Goal: Navigation & Orientation: Find specific page/section

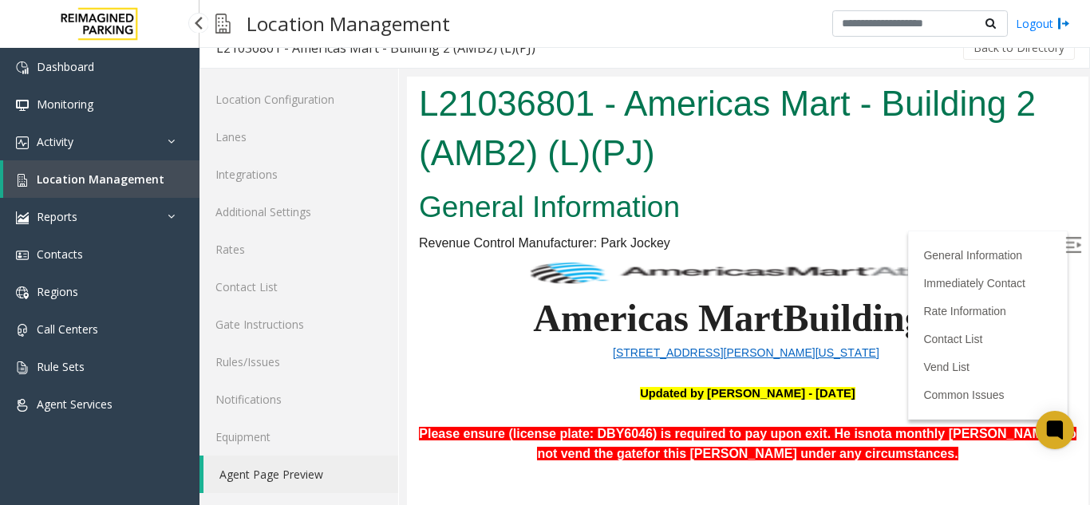
click at [69, 177] on span "Location Management" at bounding box center [101, 178] width 128 height 15
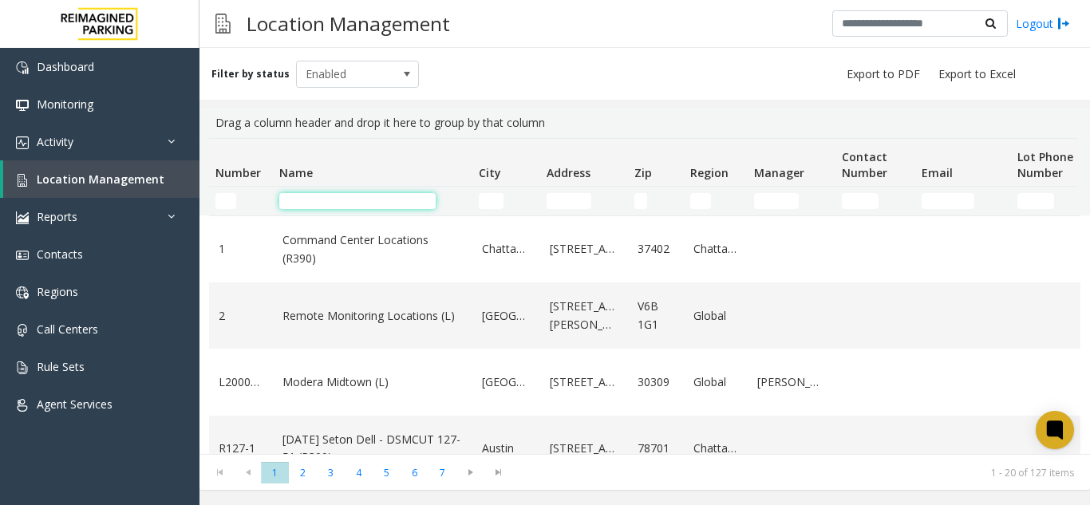
click at [325, 207] on input "Name Filter" at bounding box center [357, 201] width 156 height 16
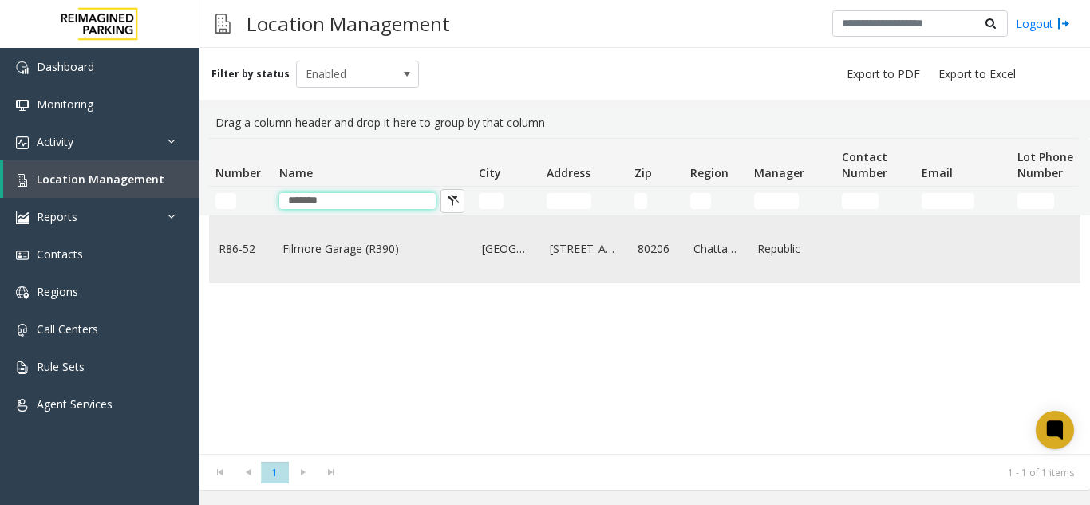
type input "*******"
click at [377, 252] on link "Filmore Garage (R390)" at bounding box center [372, 249] width 180 height 18
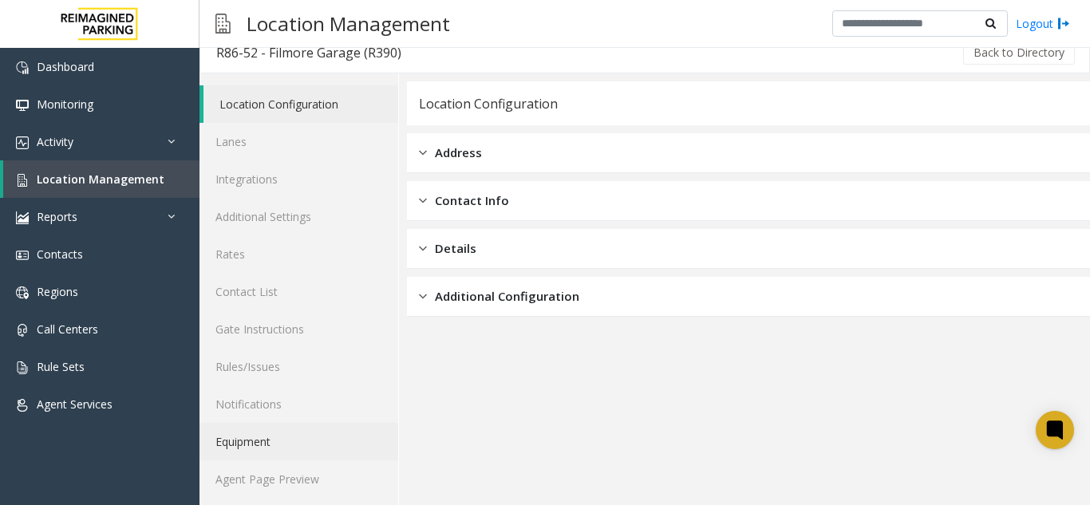
scroll to position [21, 0]
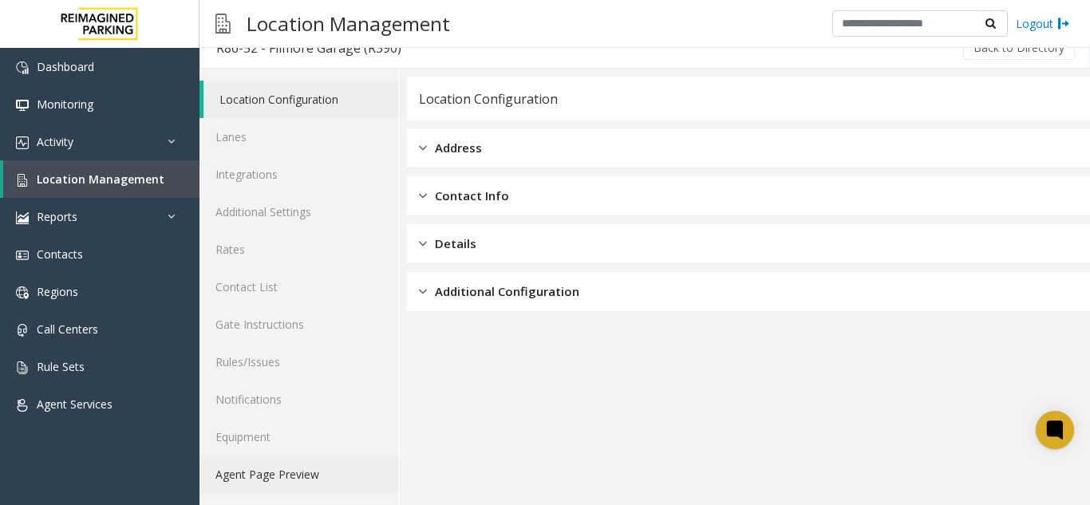
click at [281, 473] on link "Agent Page Preview" at bounding box center [298, 473] width 199 height 37
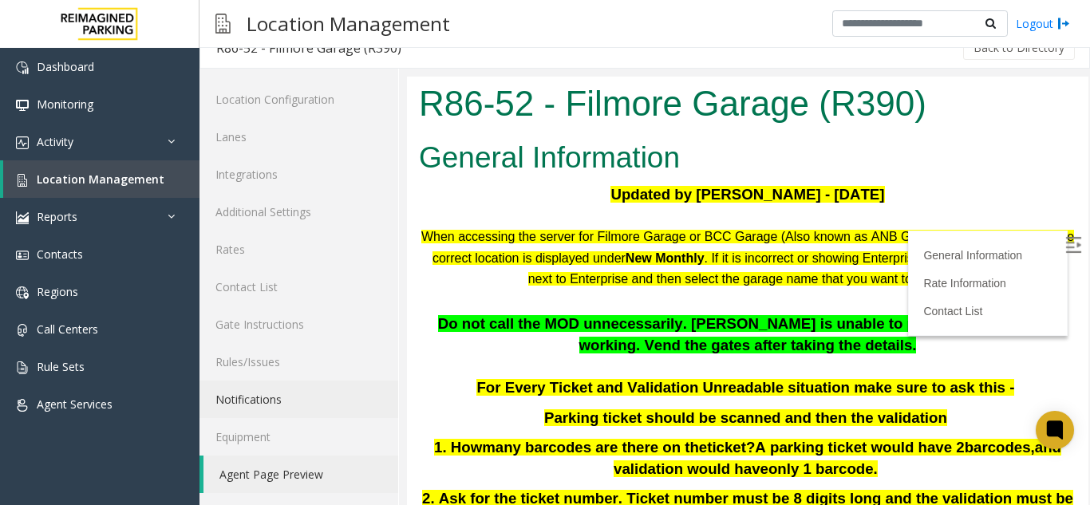
click at [1065, 238] on img at bounding box center [1073, 245] width 16 height 16
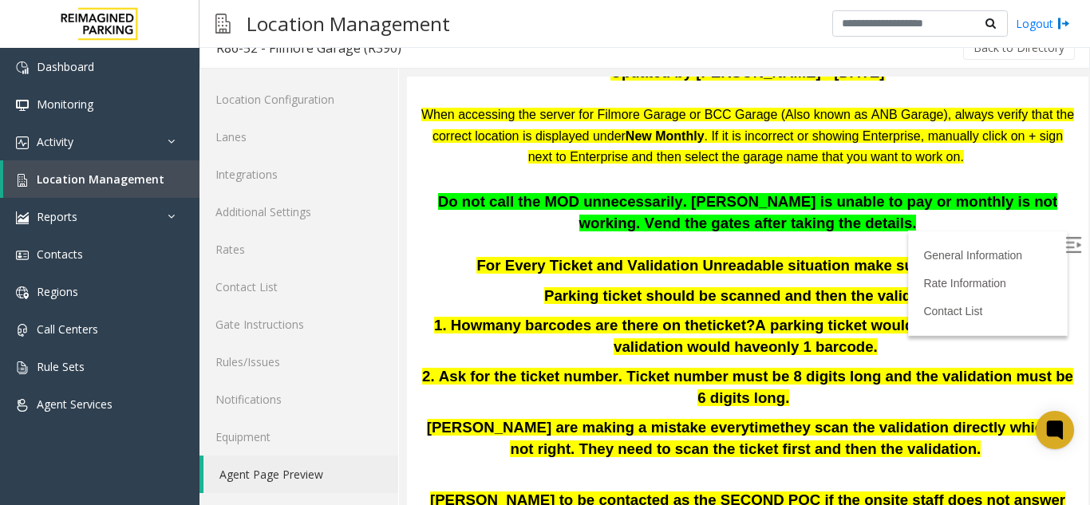
scroll to position [160, 0]
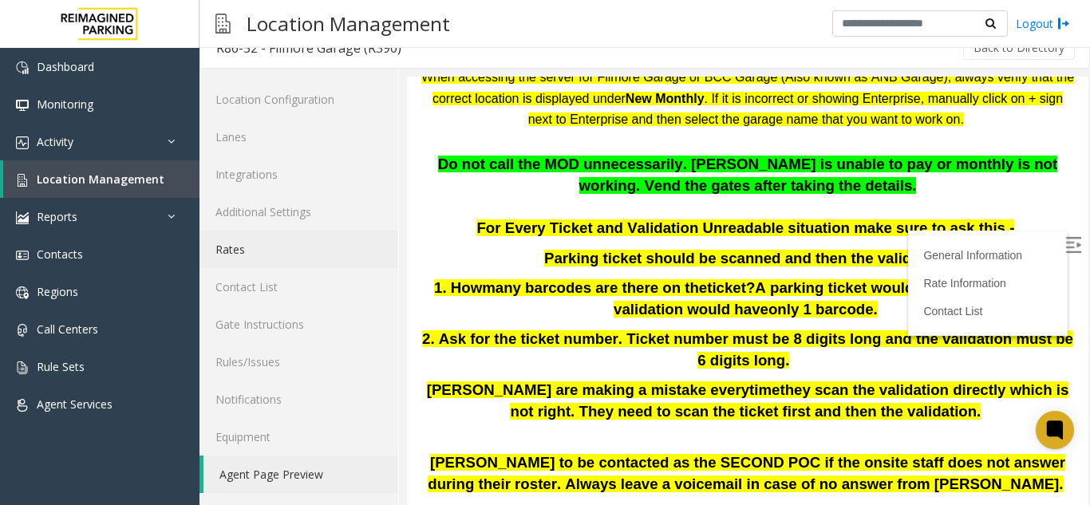
click at [246, 245] on link "Rates" at bounding box center [298, 249] width 199 height 37
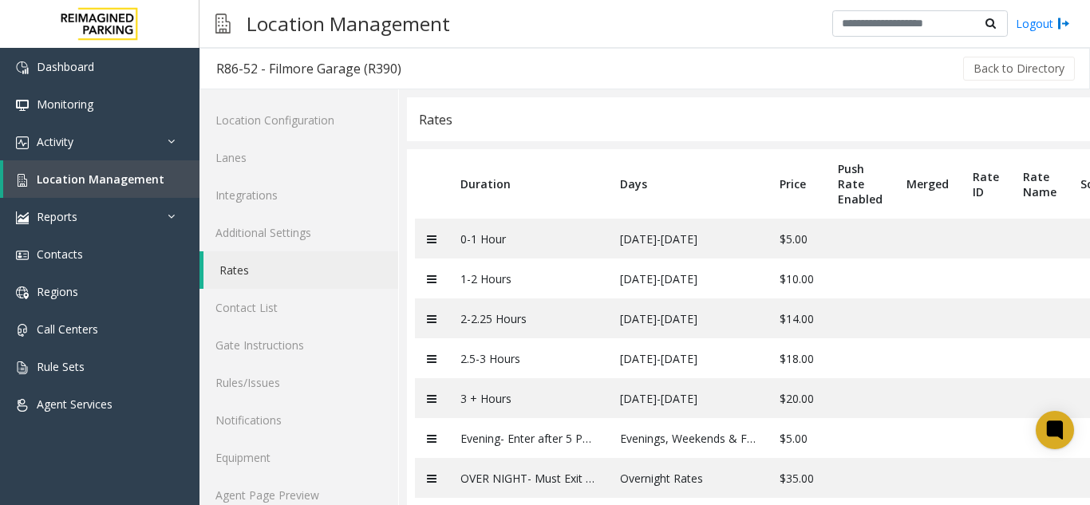
click at [231, 271] on link "Rates" at bounding box center [300, 269] width 195 height 37
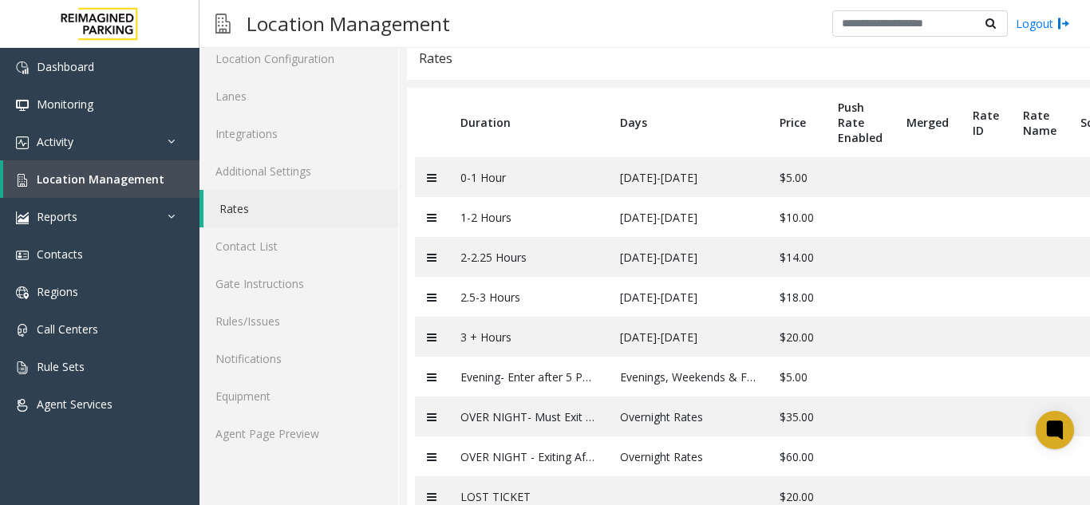
scroll to position [116, 0]
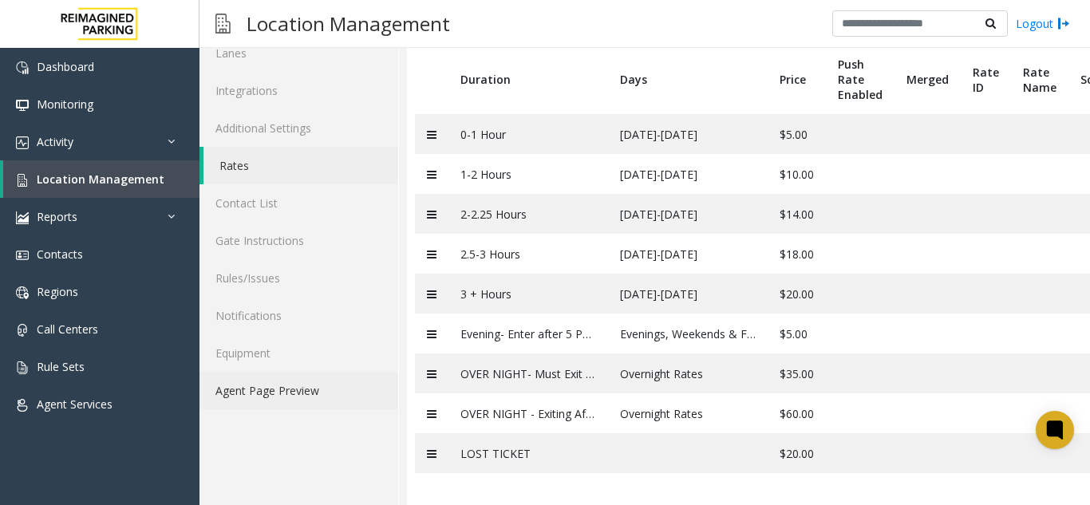
click at [295, 372] on link "Agent Page Preview" at bounding box center [298, 390] width 199 height 37
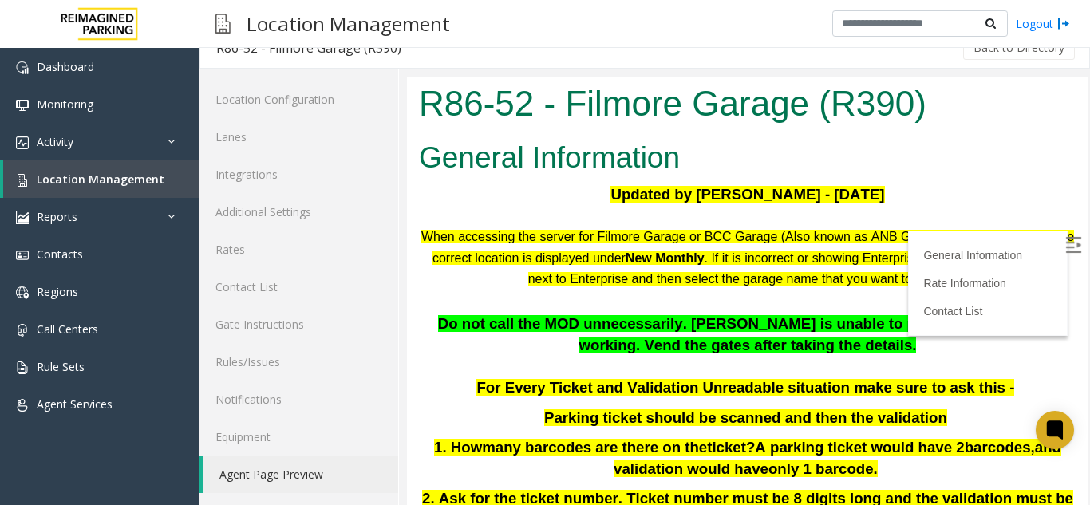
click at [1065, 239] on img at bounding box center [1073, 245] width 16 height 16
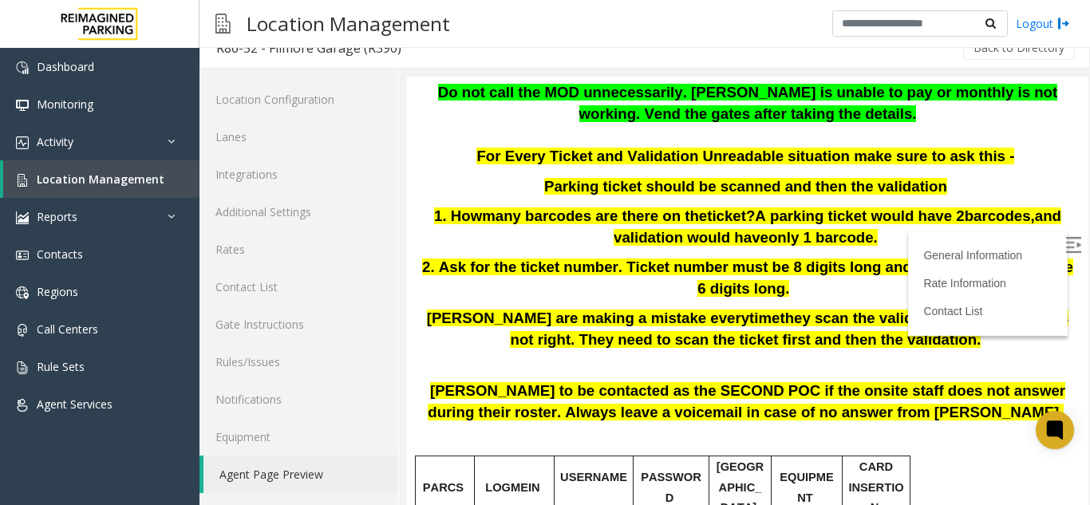
scroll to position [239, 0]
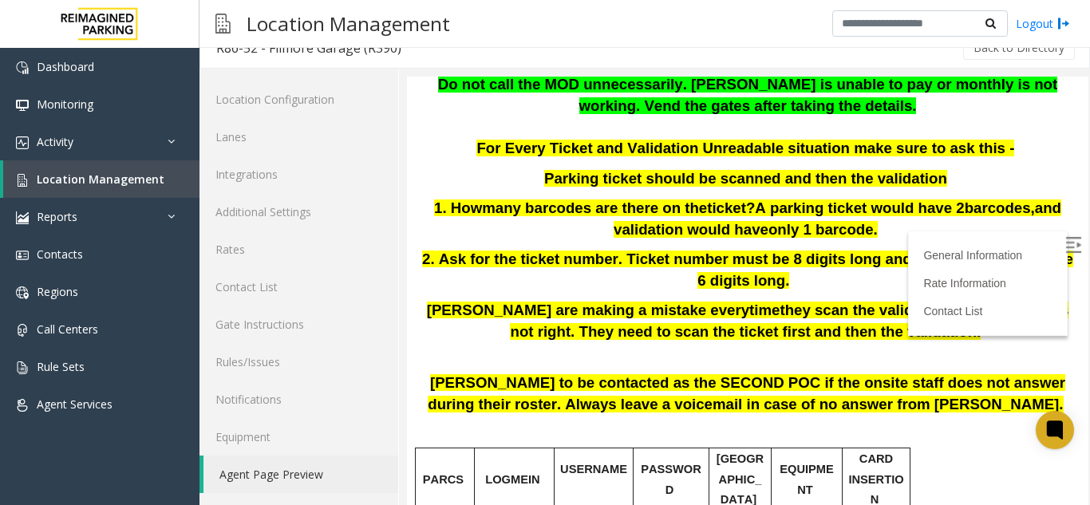
click at [719, 316] on span "they scan the validation directly which is not right. They need to scan the tic…" at bounding box center [789, 321] width 558 height 38
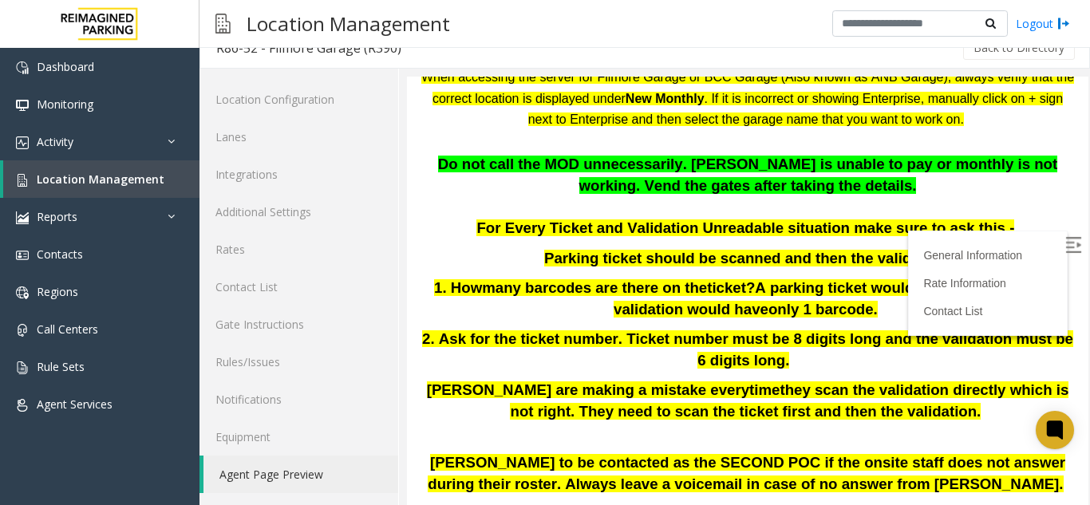
click at [707, 290] on span "ticket?" at bounding box center [731, 287] width 48 height 17
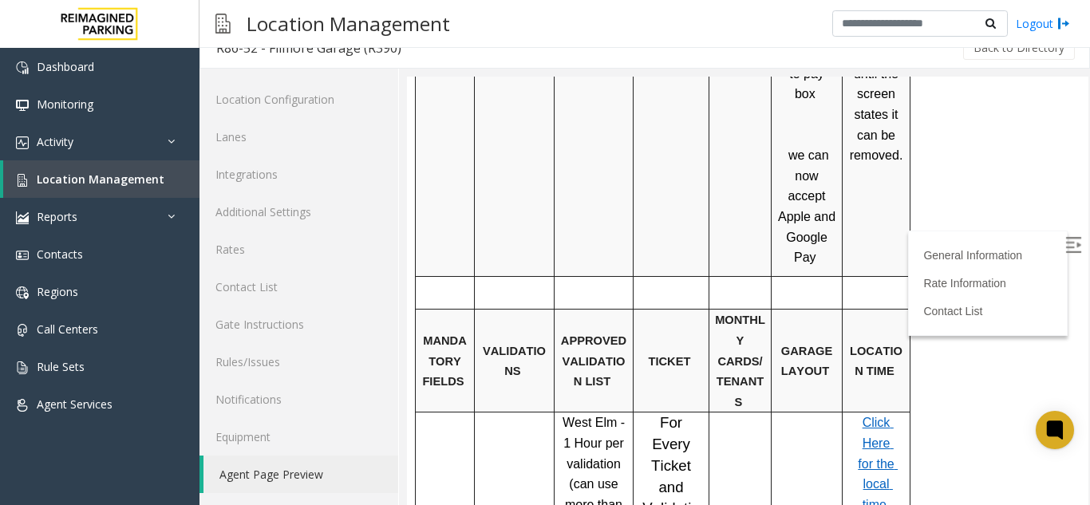
scroll to position [957, 0]
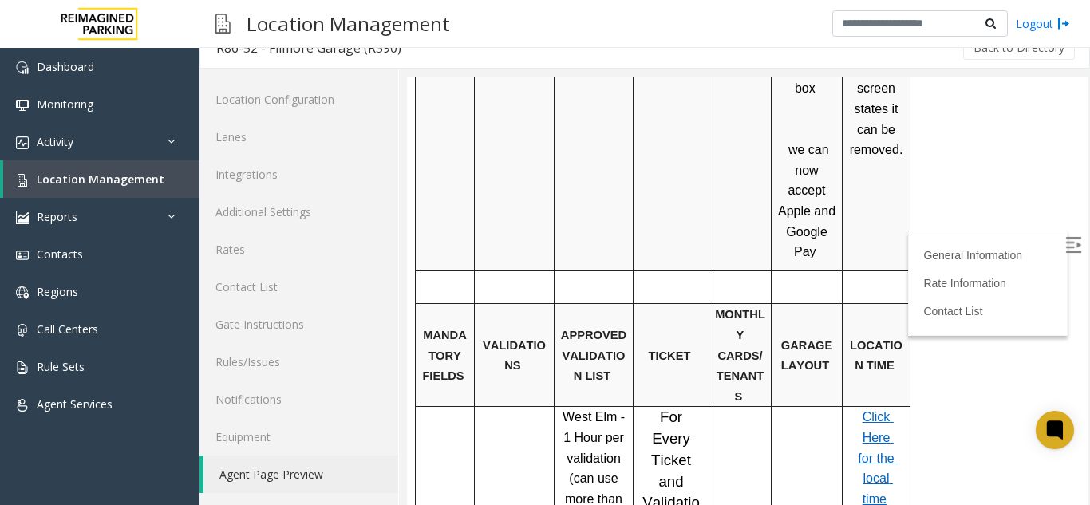
click at [877, 410] on span "Click Here for the local time" at bounding box center [877, 457] width 40 height 95
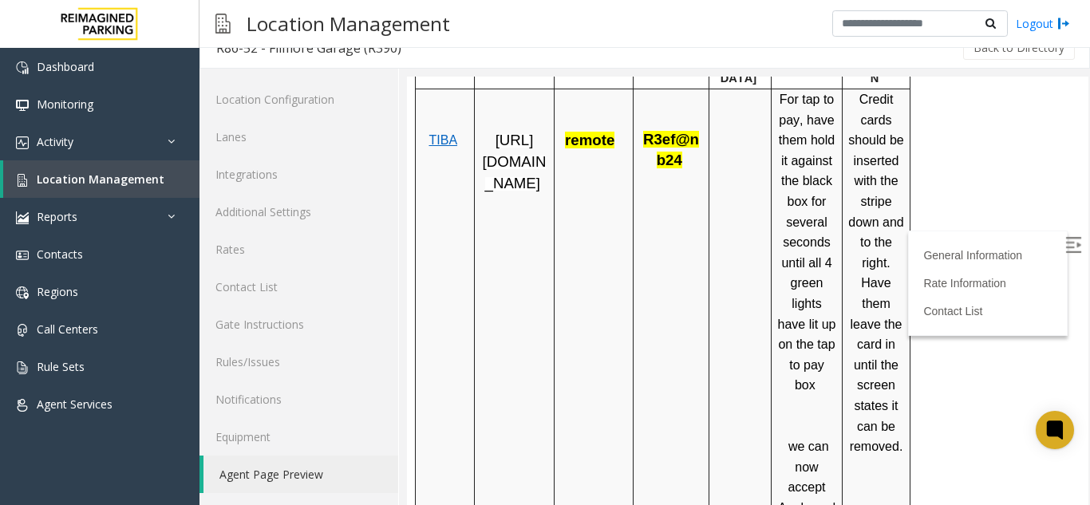
scroll to position [638, 0]
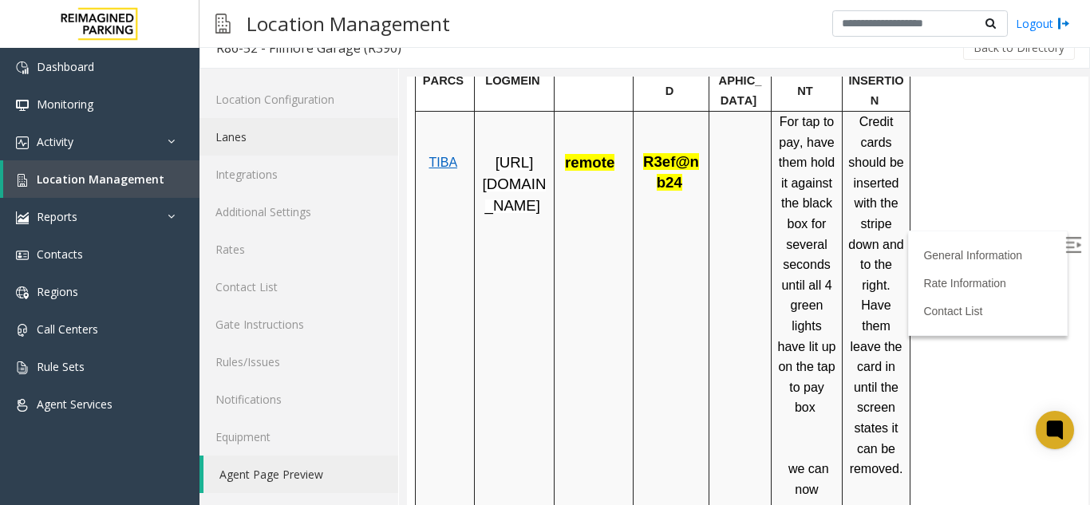
click at [234, 132] on link "Lanes" at bounding box center [298, 136] width 199 height 37
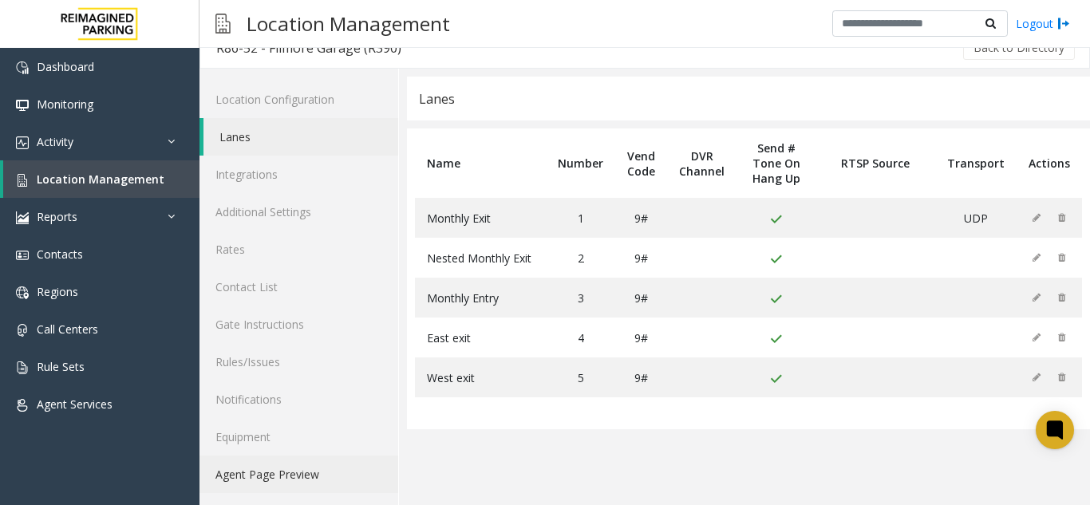
click at [303, 479] on link "Agent Page Preview" at bounding box center [298, 473] width 199 height 37
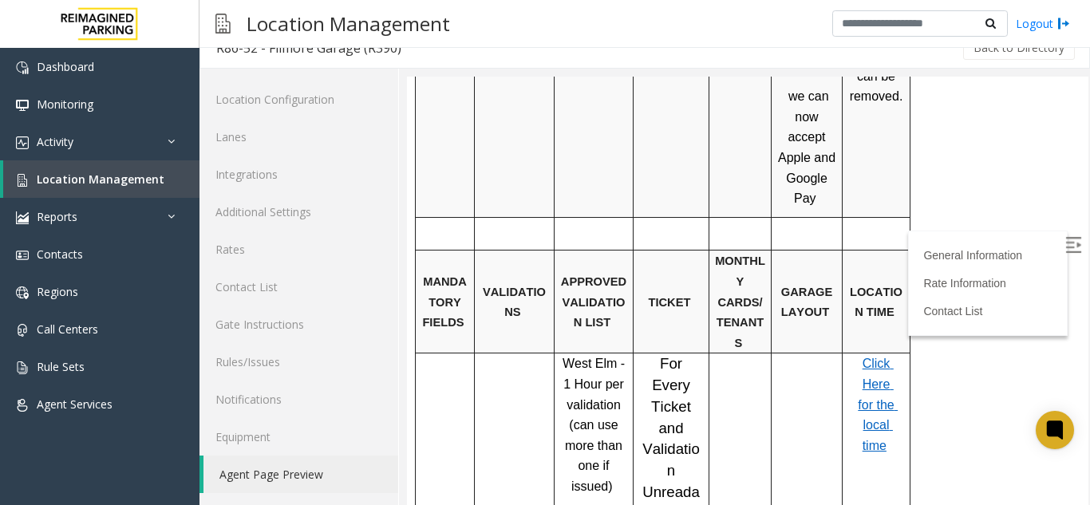
scroll to position [957, 0]
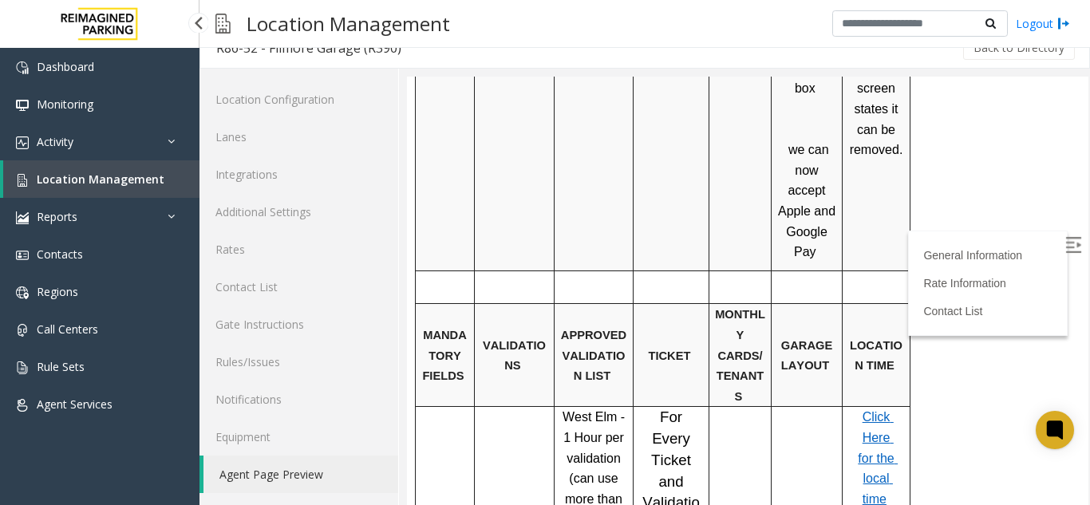
click at [97, 177] on span "Location Management" at bounding box center [101, 178] width 128 height 15
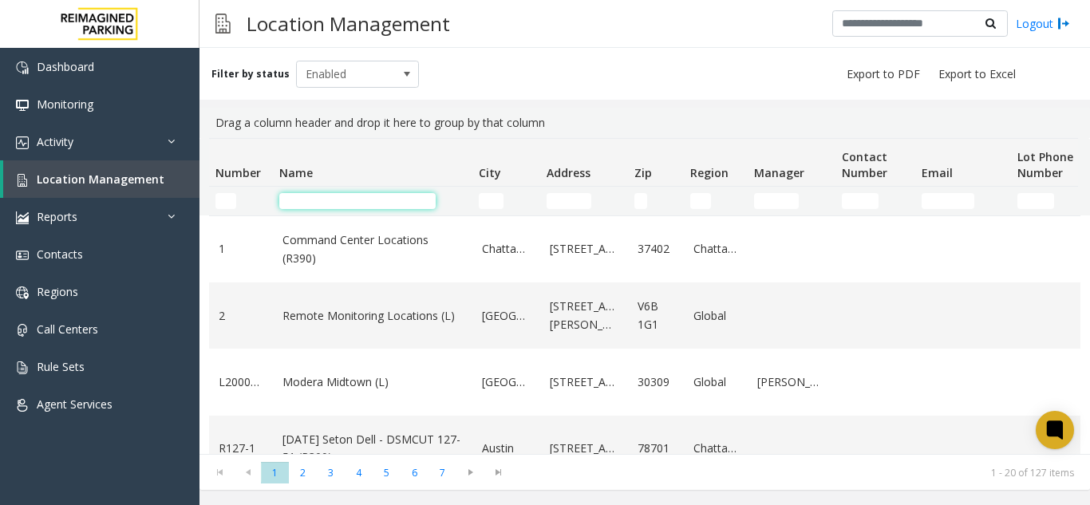
click at [306, 203] on input "Name Filter" at bounding box center [357, 201] width 156 height 16
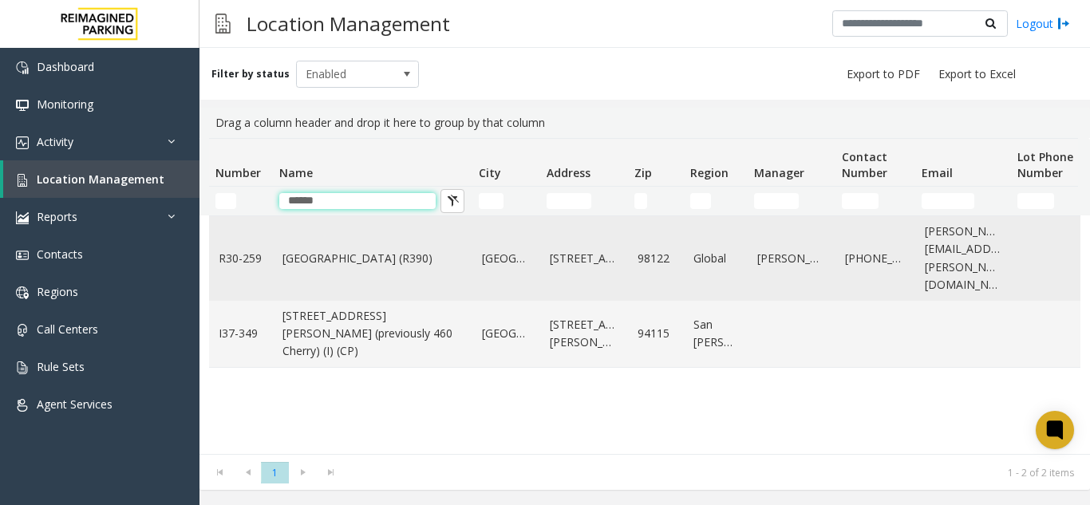
type input "******"
click at [357, 250] on link "[GEOGRAPHIC_DATA] (R390)" at bounding box center [372, 259] width 180 height 18
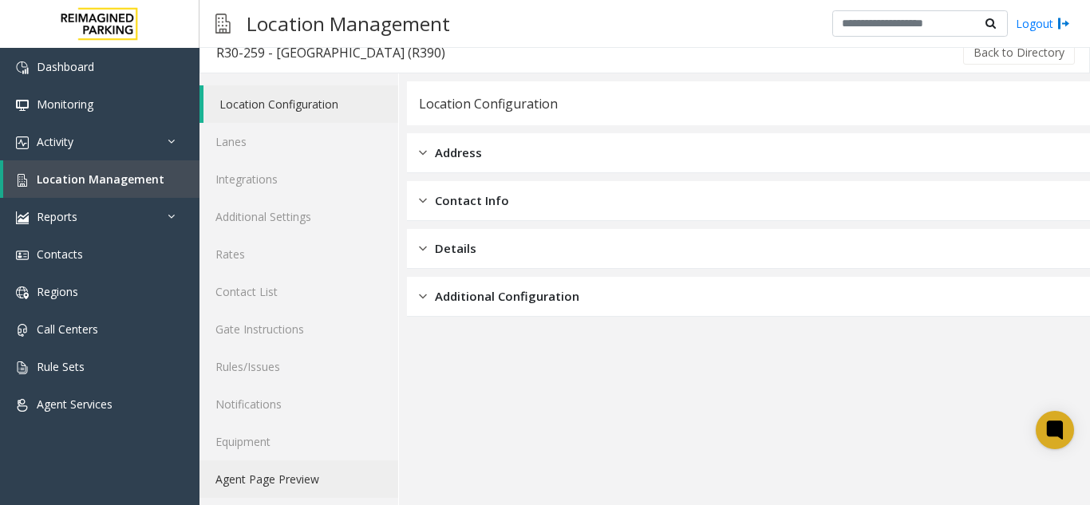
scroll to position [21, 0]
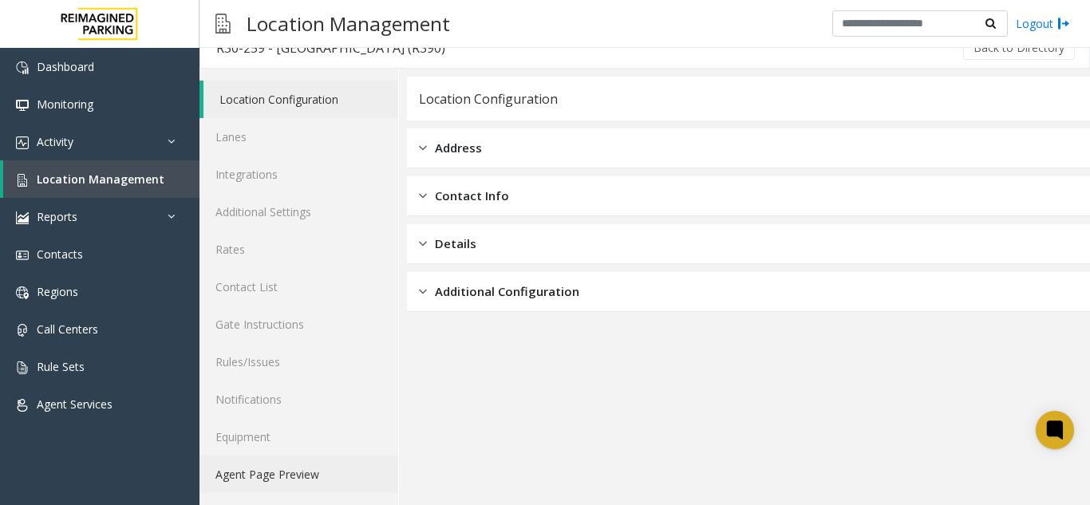
click at [302, 477] on link "Agent Page Preview" at bounding box center [298, 473] width 199 height 37
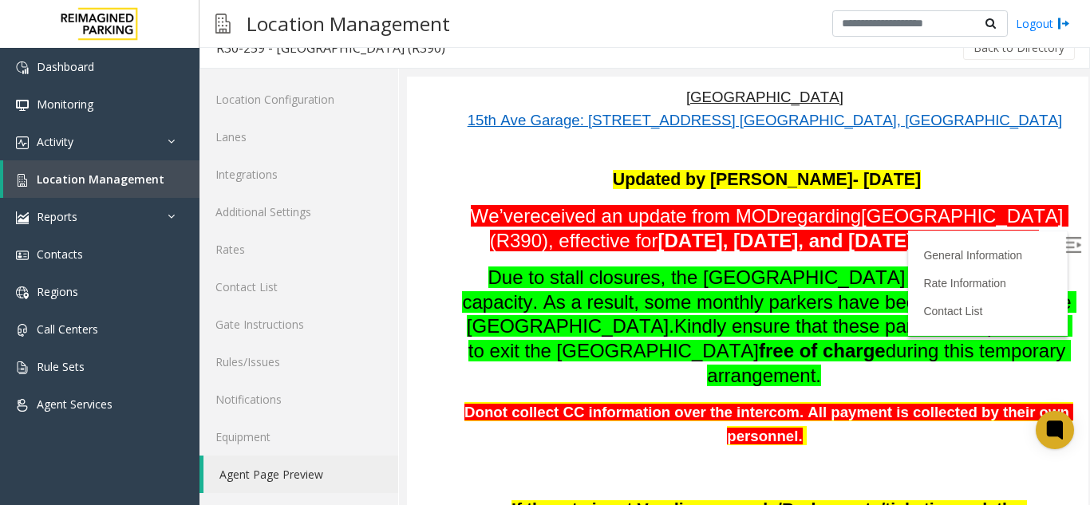
scroll to position [168, 0]
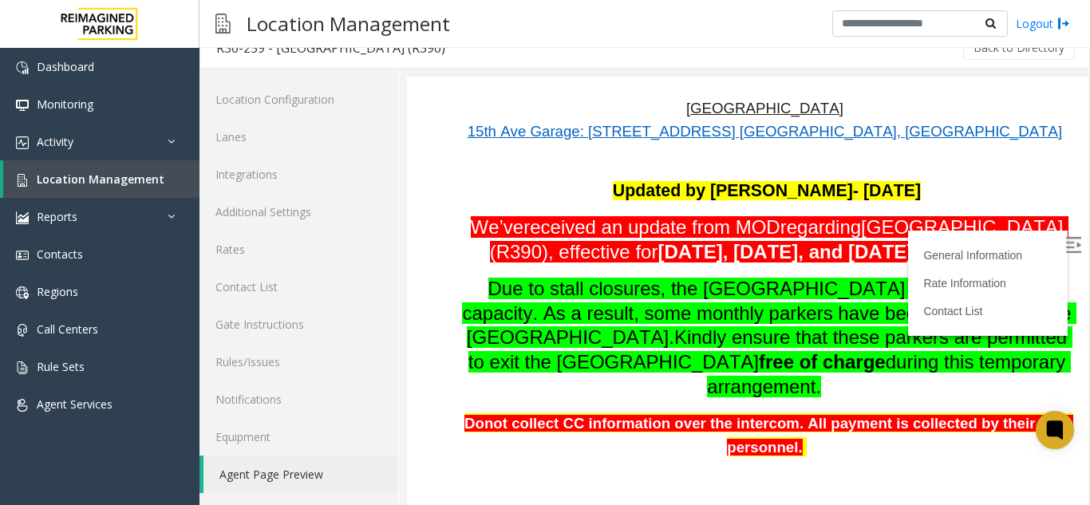
click at [1065, 244] on img at bounding box center [1073, 245] width 16 height 16
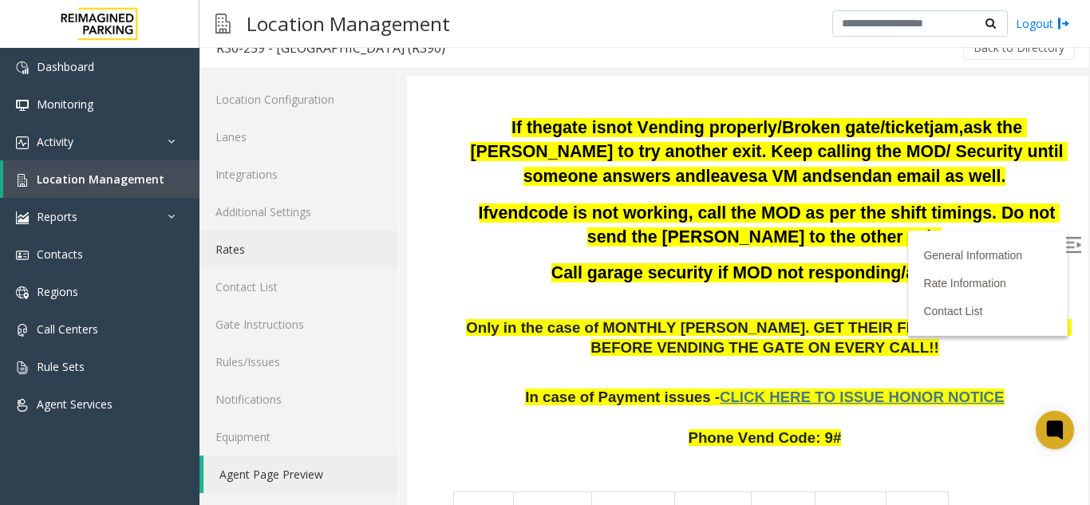
scroll to position [558, 0]
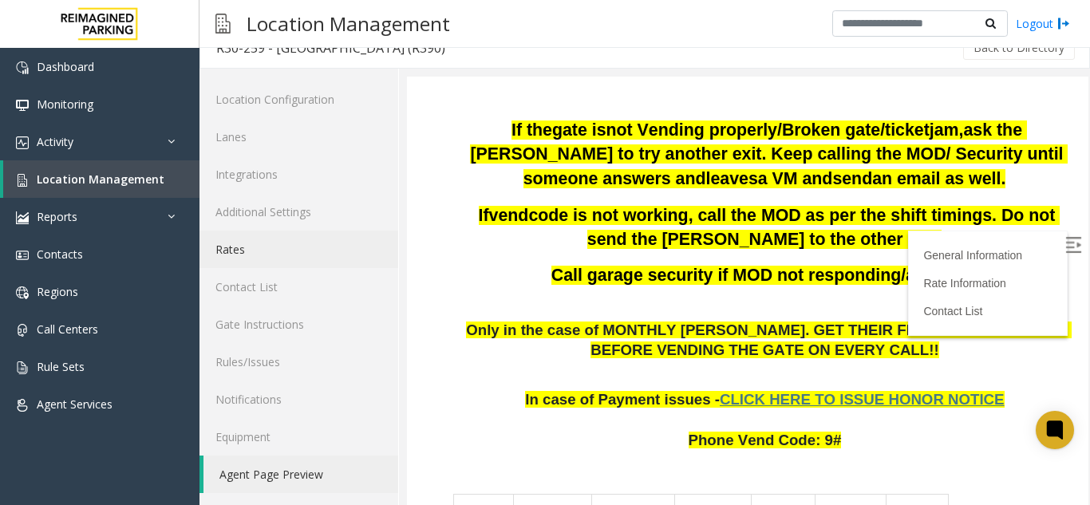
click at [223, 242] on link "Rates" at bounding box center [298, 249] width 199 height 37
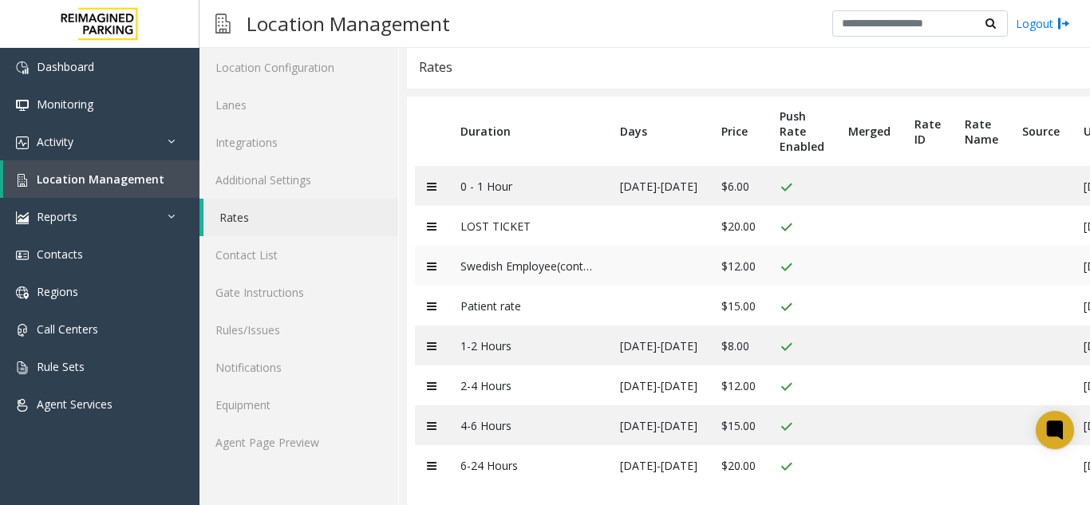
scroll to position [77, 0]
